Goal: Task Accomplishment & Management: Complete application form

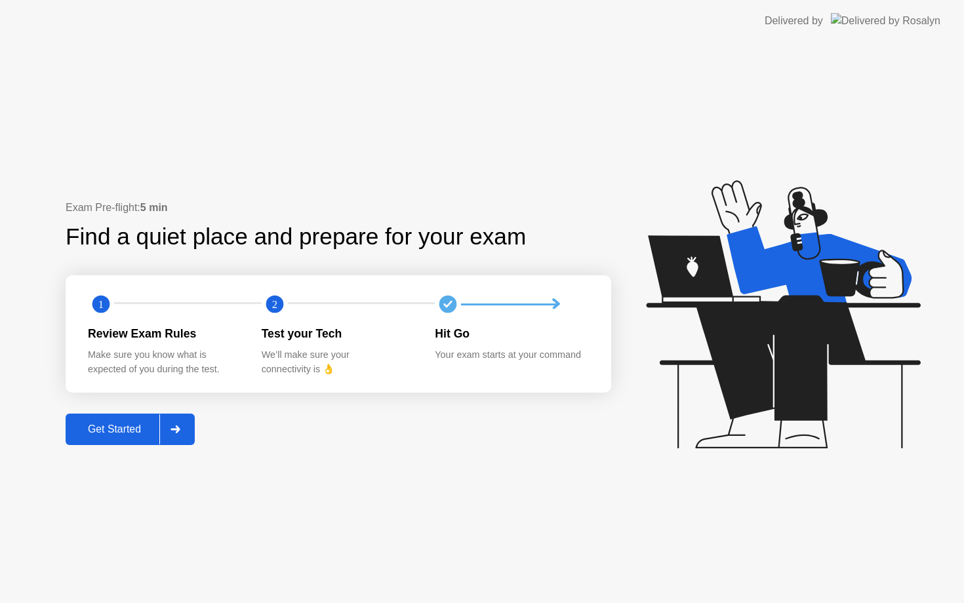
click at [98, 435] on div "Get Started" at bounding box center [115, 430] width 90 height 12
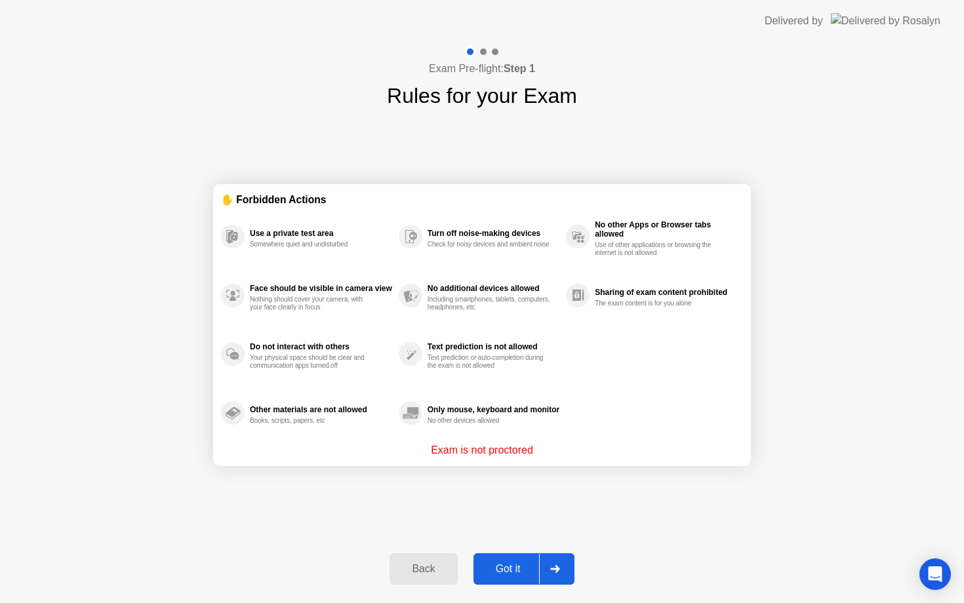
click at [527, 571] on div "Got it" at bounding box center [509, 569] width 62 height 12
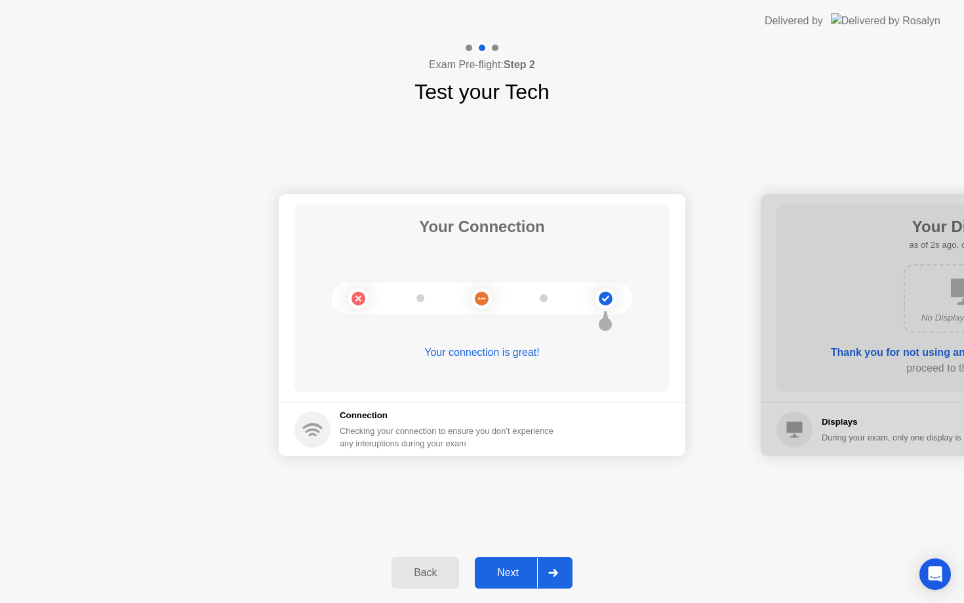
click at [527, 578] on div "Next" at bounding box center [508, 573] width 58 height 12
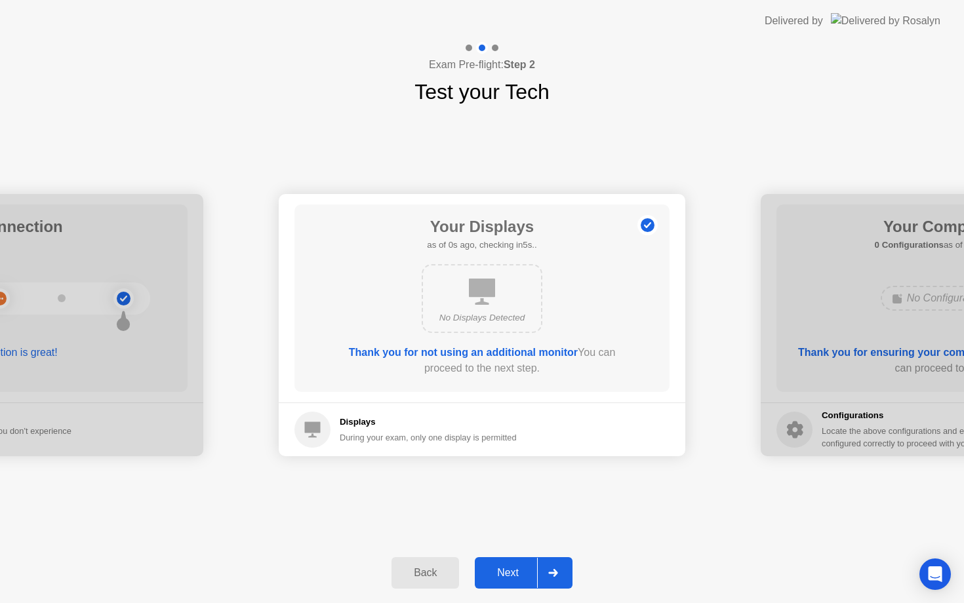
click at [527, 578] on div "Next" at bounding box center [508, 573] width 58 height 12
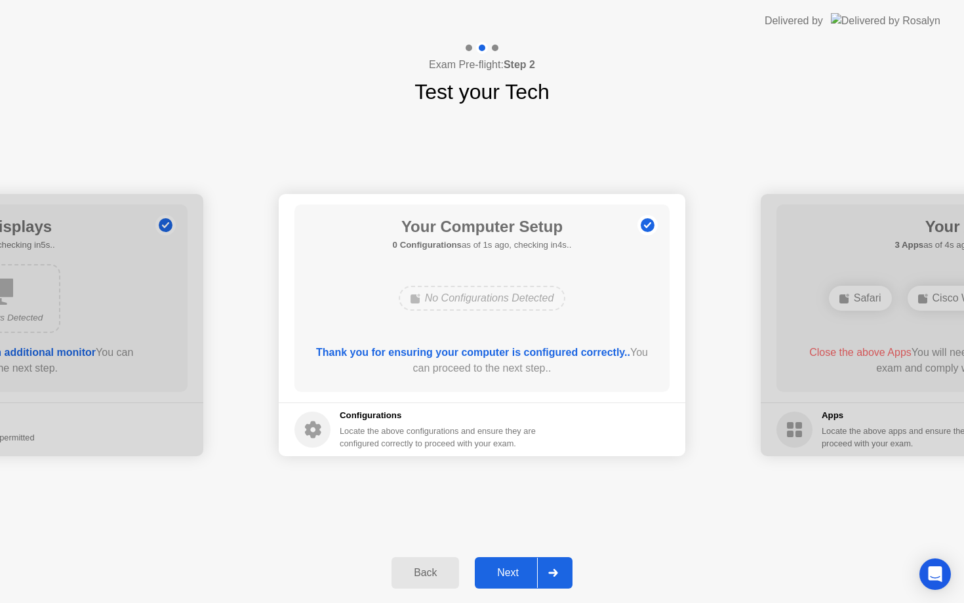
click at [527, 578] on div "Next" at bounding box center [508, 573] width 58 height 12
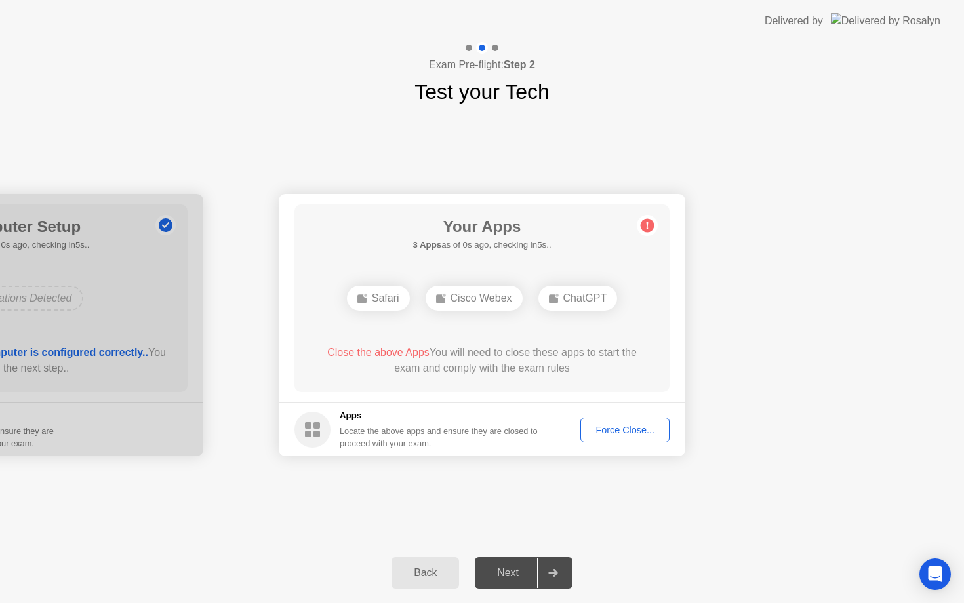
click at [527, 578] on div "Next" at bounding box center [508, 573] width 58 height 12
click at [645, 422] on button "Force Close..." at bounding box center [625, 430] width 89 height 25
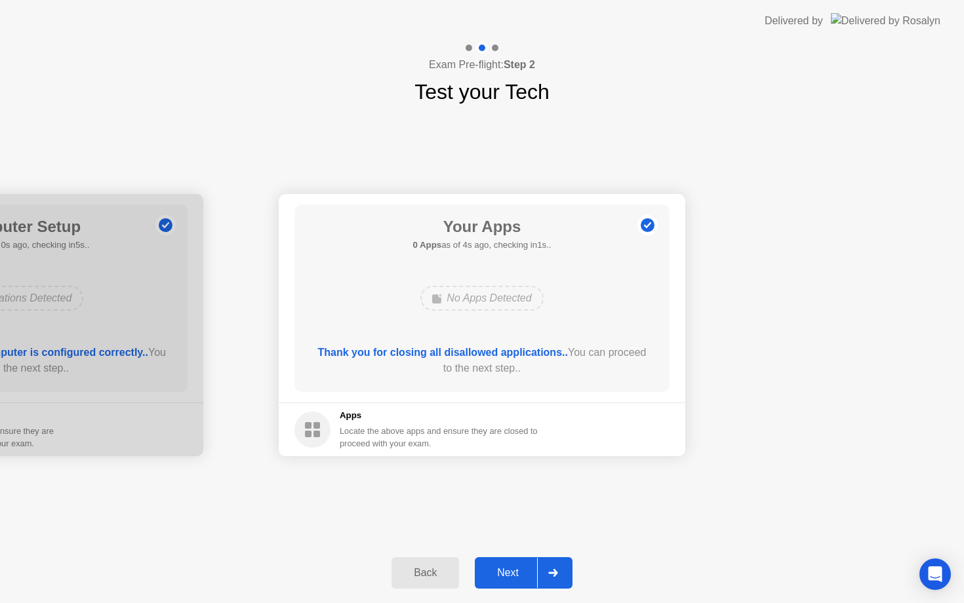
click at [523, 570] on div "Next" at bounding box center [508, 573] width 58 height 12
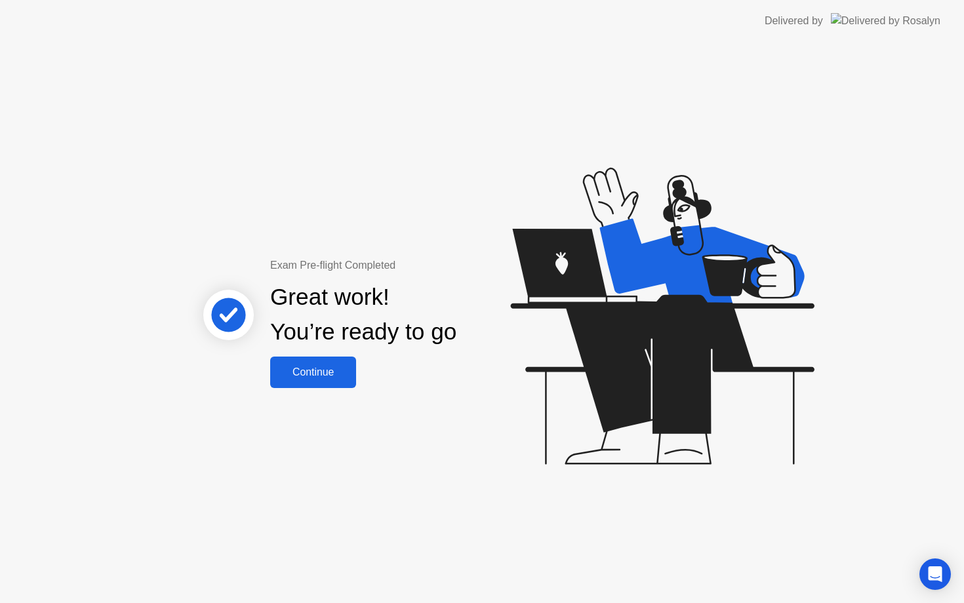
click at [338, 382] on button "Continue" at bounding box center [313, 372] width 86 height 31
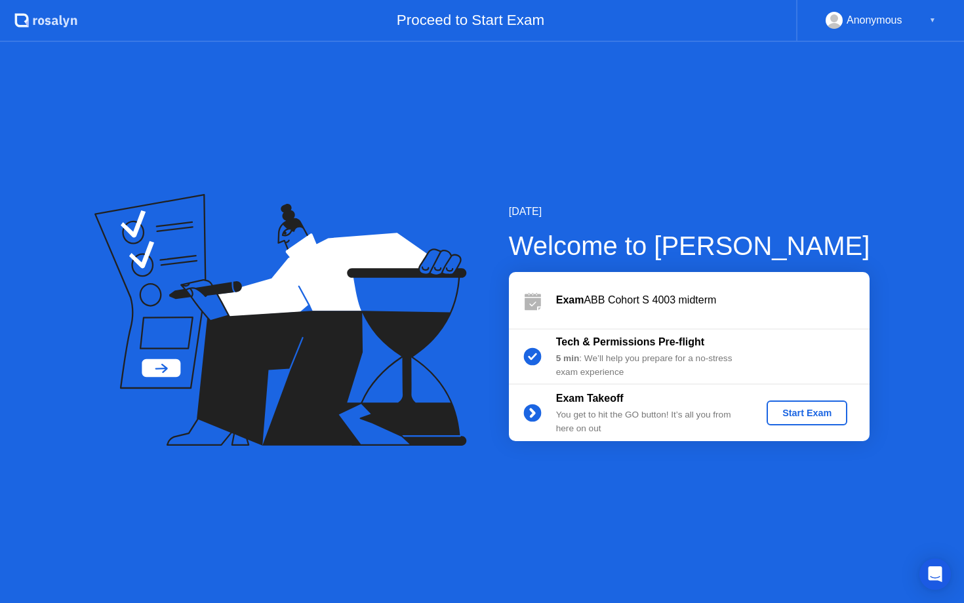
click at [826, 403] on button "Start Exam" at bounding box center [807, 413] width 81 height 25
